Goal: Task Accomplishment & Management: Complete application form

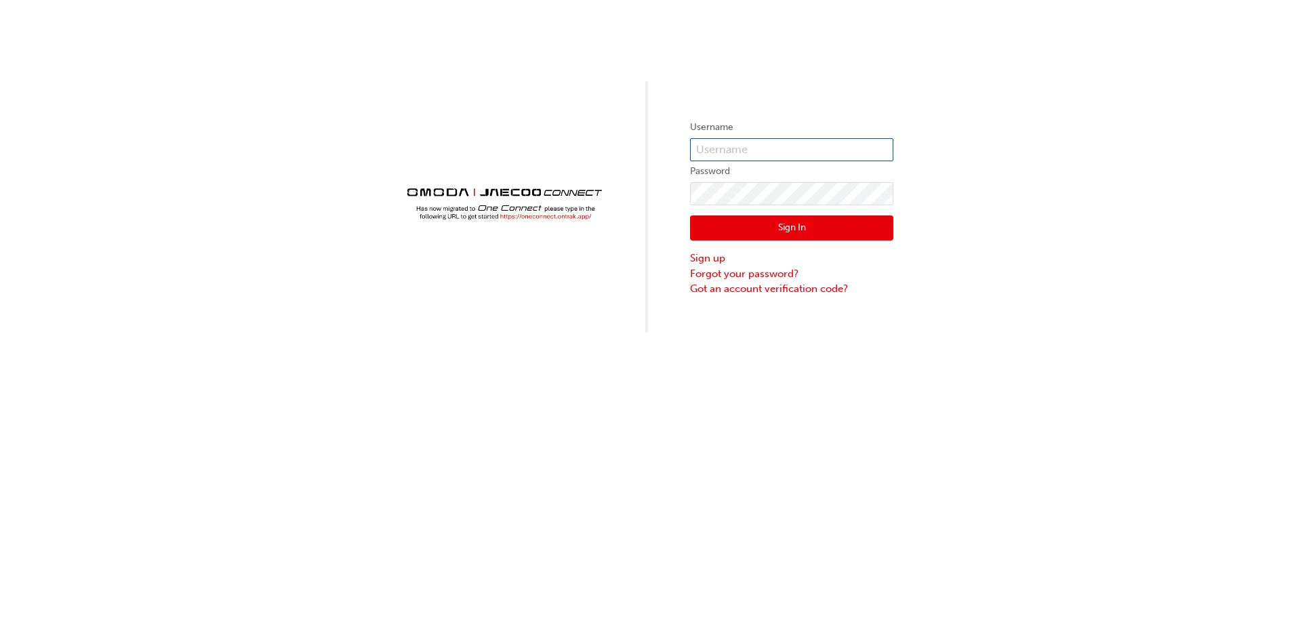
type input "OJAU125"
click at [767, 233] on button "Sign In" at bounding box center [791, 229] width 203 height 26
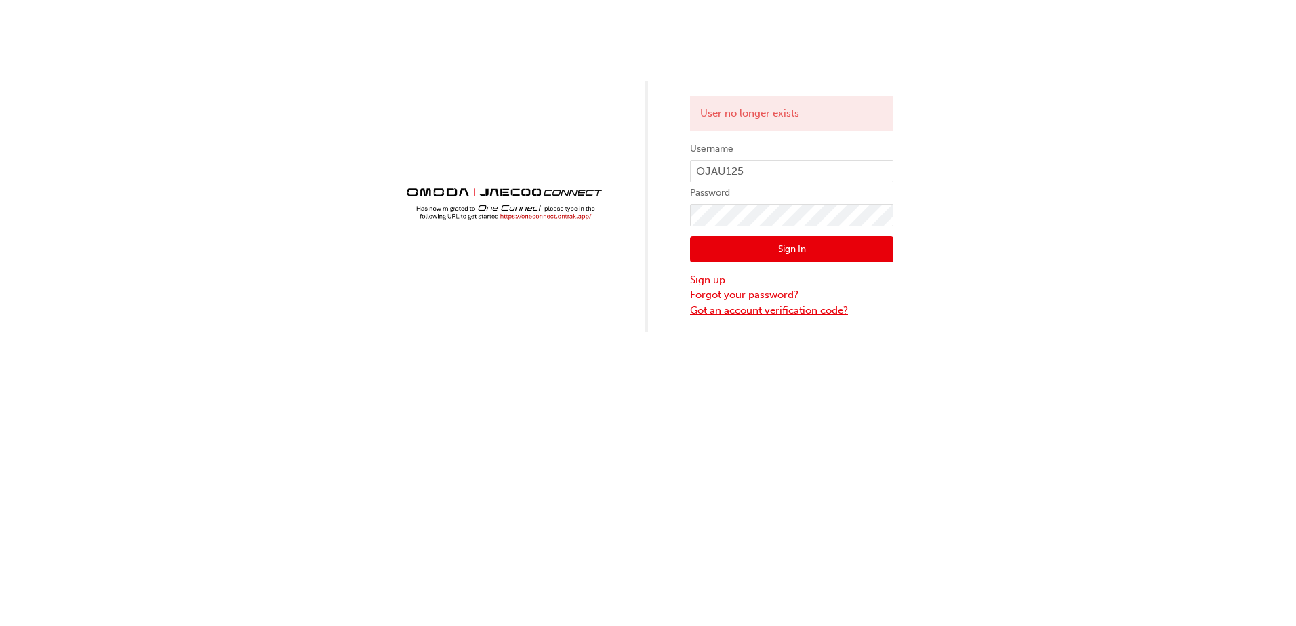
click at [765, 308] on link "Got an account verification code?" at bounding box center [791, 311] width 203 height 16
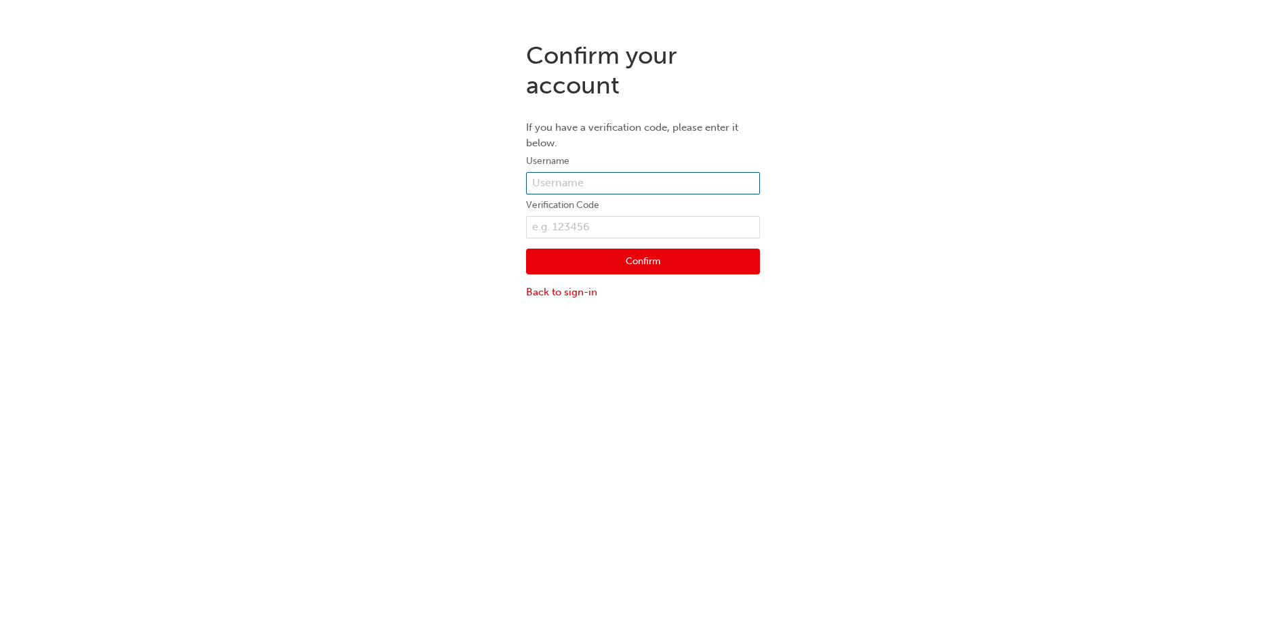
click at [624, 186] on input "text" at bounding box center [643, 183] width 234 height 23
type input "OJAU125"
click at [613, 229] on input "text" at bounding box center [643, 227] width 234 height 23
click at [374, 243] on div "Confirm your account If you have a verification code, please enter it below. Us…" at bounding box center [643, 170] width 1286 height 279
